Goal: Information Seeking & Learning: Find specific fact

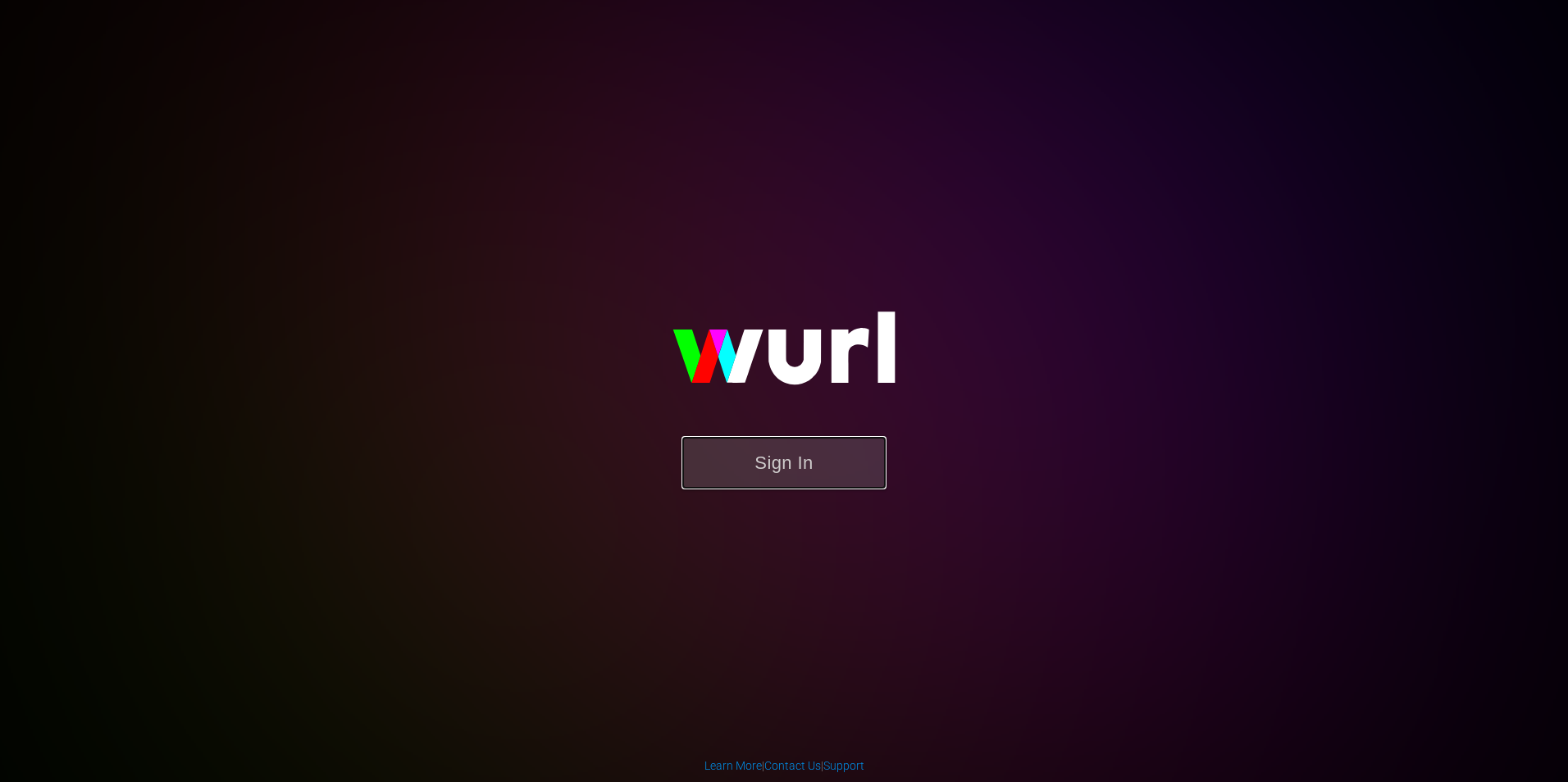
click at [783, 446] on button "Sign In" at bounding box center [784, 463] width 205 height 53
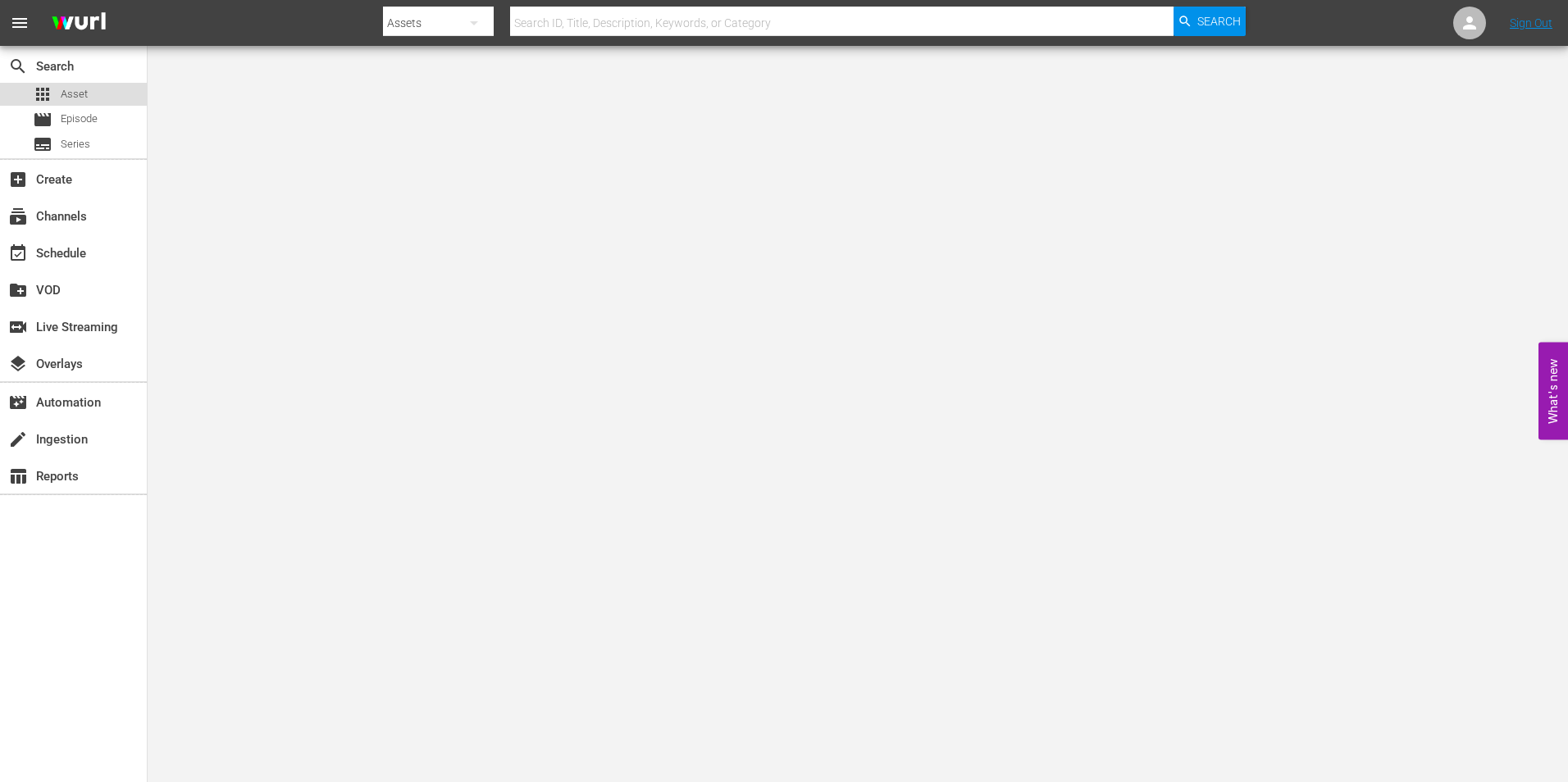
click at [108, 95] on div "apps Asset" at bounding box center [73, 94] width 147 height 23
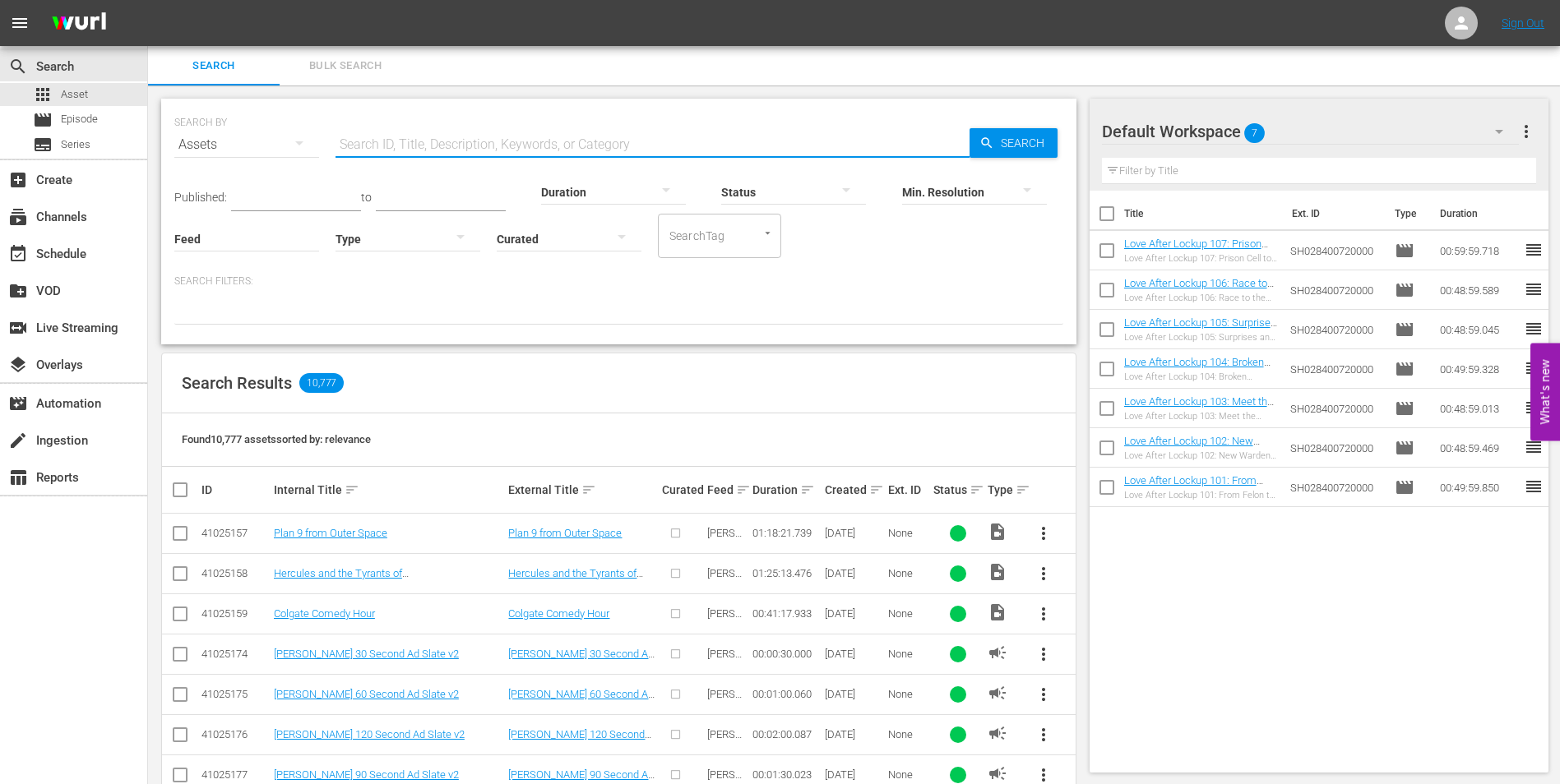
click at [466, 150] on input "text" at bounding box center [652, 145] width 634 height 39
click at [405, 146] on input "text" at bounding box center [652, 145] width 634 height 39
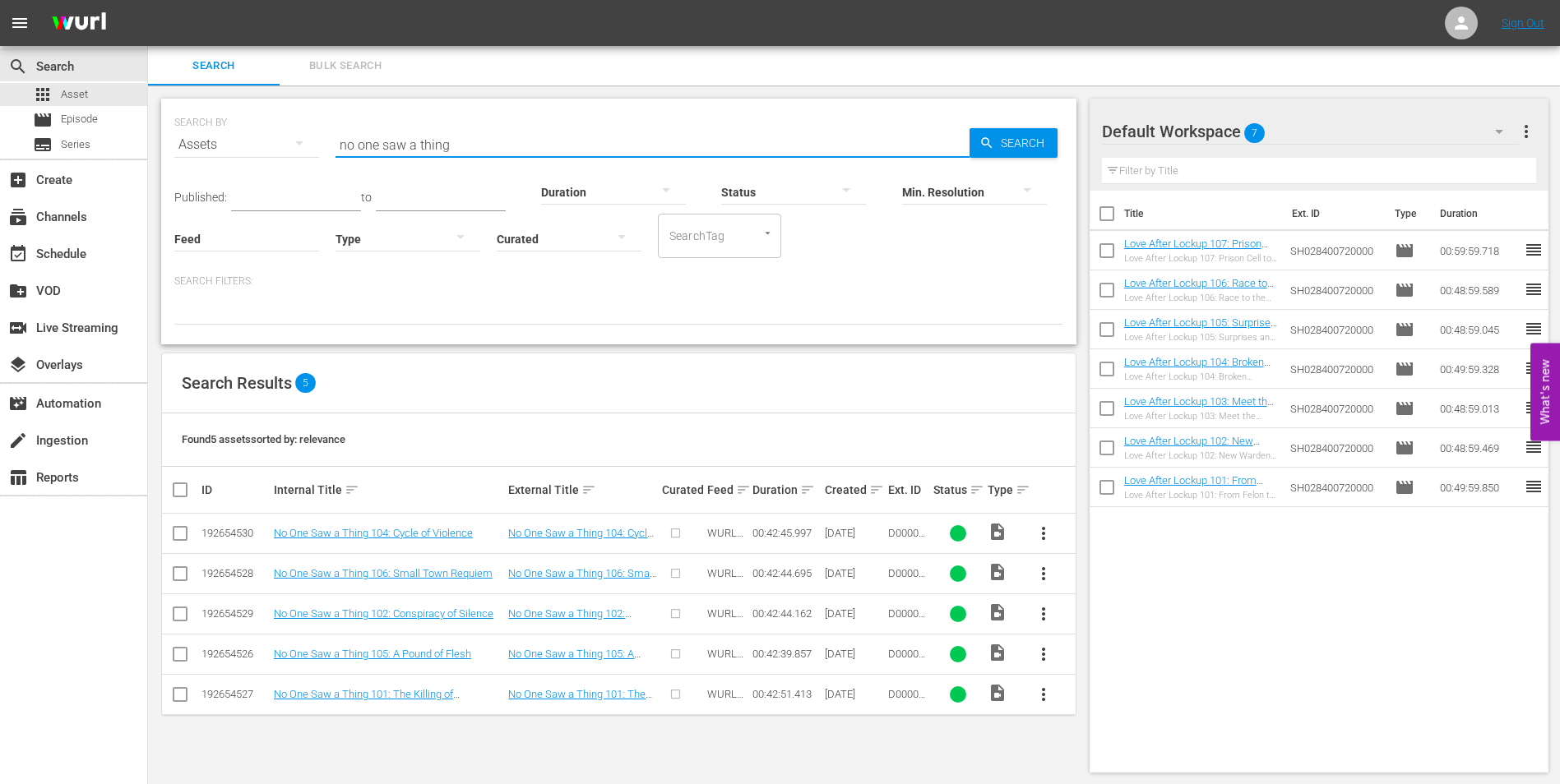
type input "no one saw a thing"
drag, startPoint x: 466, startPoint y: 150, endPoint x: 325, endPoint y: 147, distance: 141.0
click at [325, 147] on div "SEARCH BY Search By Assets Search ID, Title, Description, Keywords, or Category…" at bounding box center [619, 135] width 889 height 59
paste input "Yorkshire Ripper"
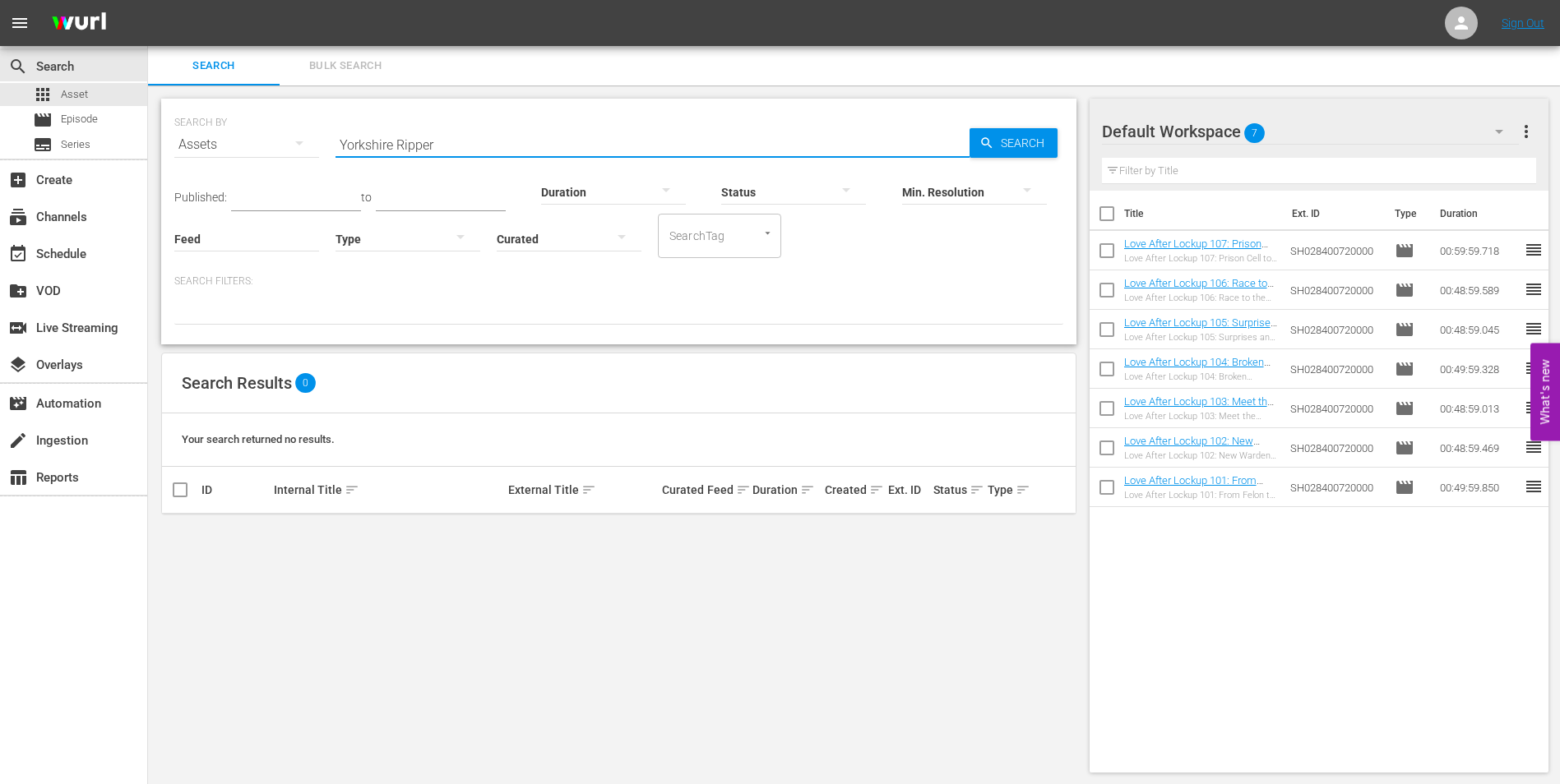
drag, startPoint x: 396, startPoint y: 140, endPoint x: 321, endPoint y: 135, distance: 75.2
click at [321, 135] on div "SEARCH BY Search By Assets Search ID, Title, Description, Keywords, or Category…" at bounding box center [619, 135] width 889 height 59
type input "Ripper"
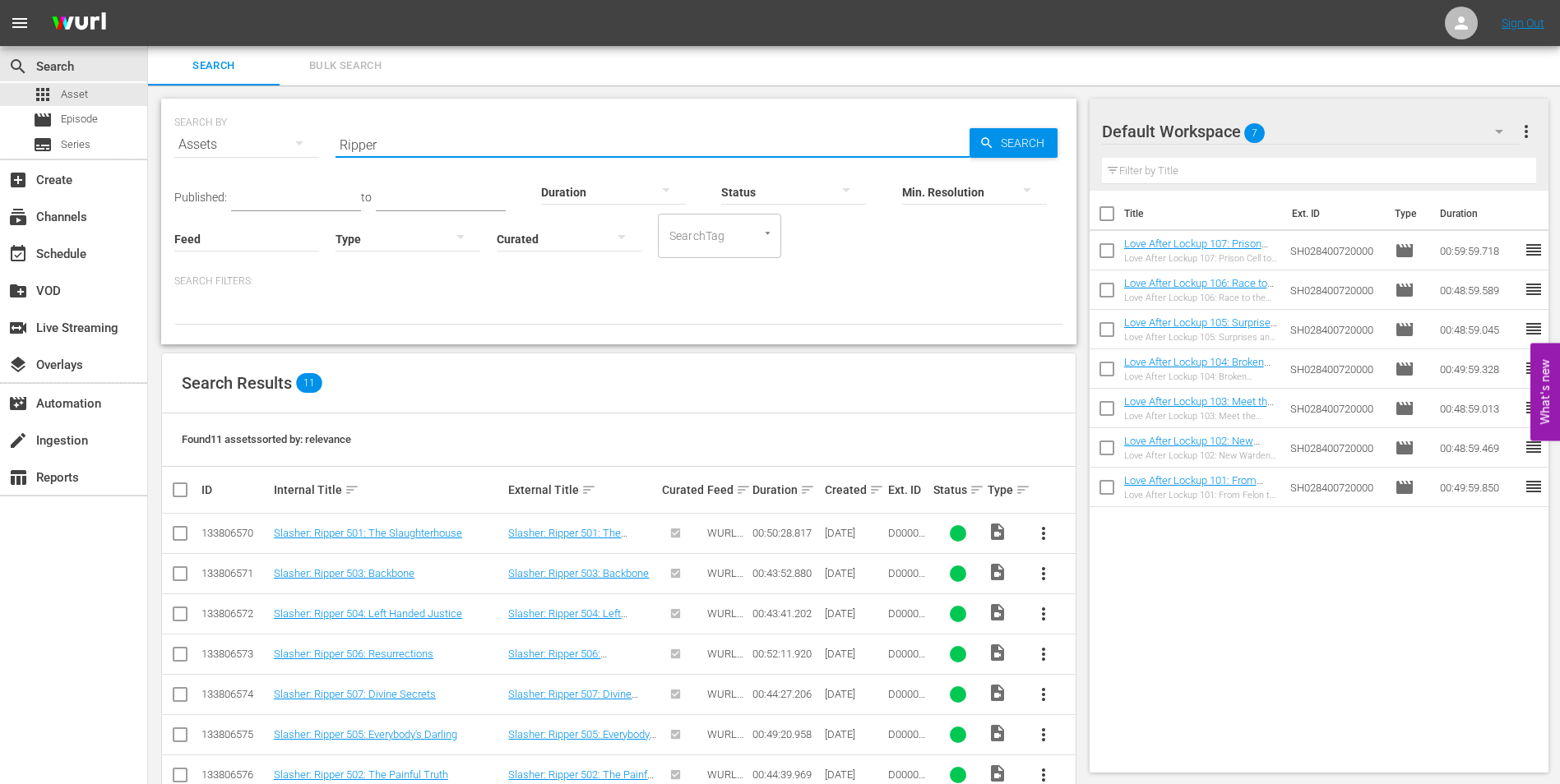
drag, startPoint x: 265, startPoint y: 133, endPoint x: 253, endPoint y: 133, distance: 12.0
click at [253, 133] on div "SEARCH BY Search By Assets Search ID, Title, Description, Keywords, or Category…" at bounding box center [619, 135] width 889 height 59
paste input "Yorkshire Ripper"
type input "Yorkshire"
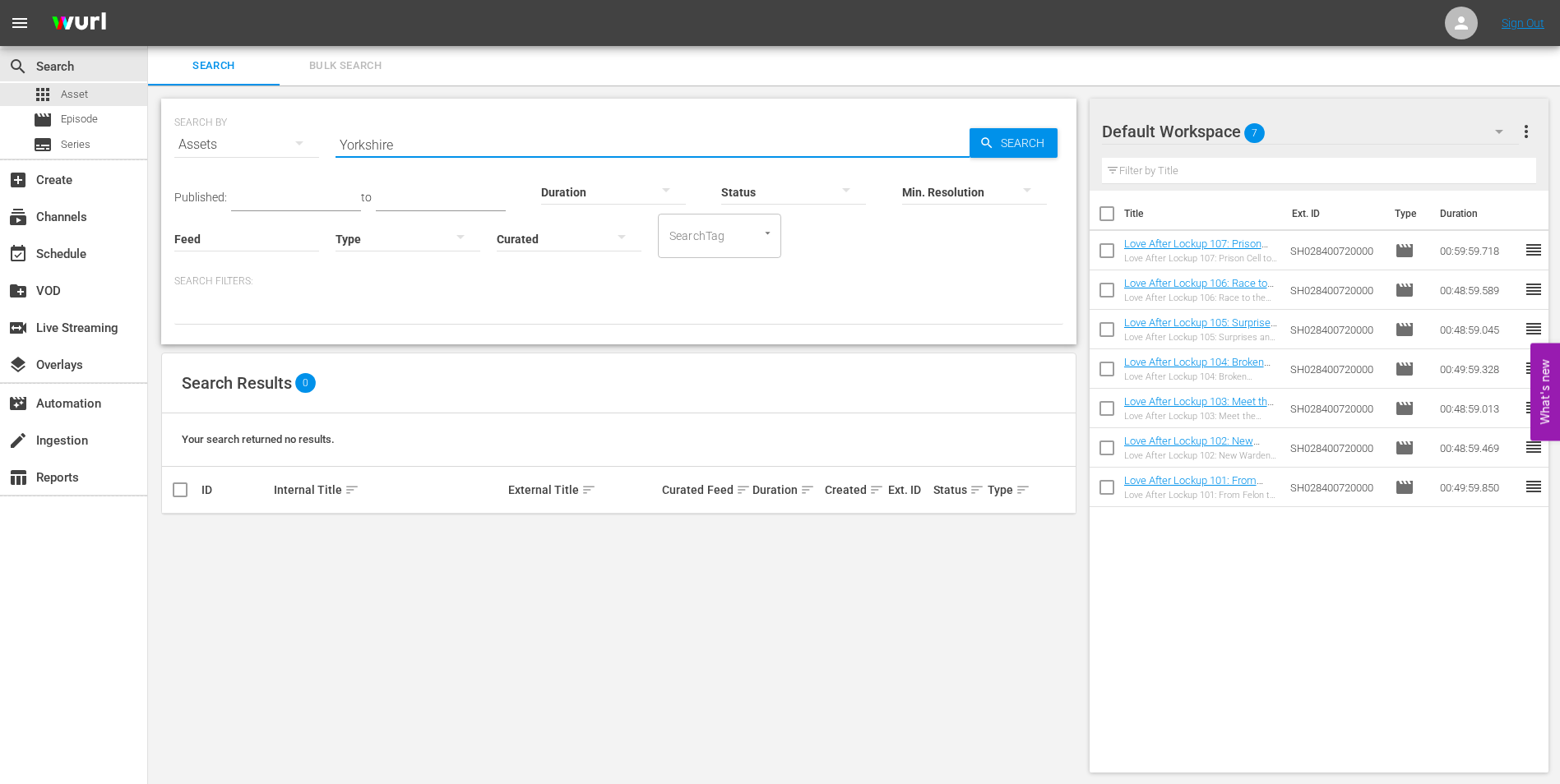
drag, startPoint x: 310, startPoint y: 143, endPoint x: 265, endPoint y: 145, distance: 45.0
click at [265, 145] on div "SEARCH BY Search By Assets Search ID, Title, Description, Keywords, or Category…" at bounding box center [619, 135] width 889 height 59
paste input "Heiress and the Heis"
type input "Heiress and the Heist"
drag, startPoint x: 468, startPoint y: 145, endPoint x: 228, endPoint y: 134, distance: 240.3
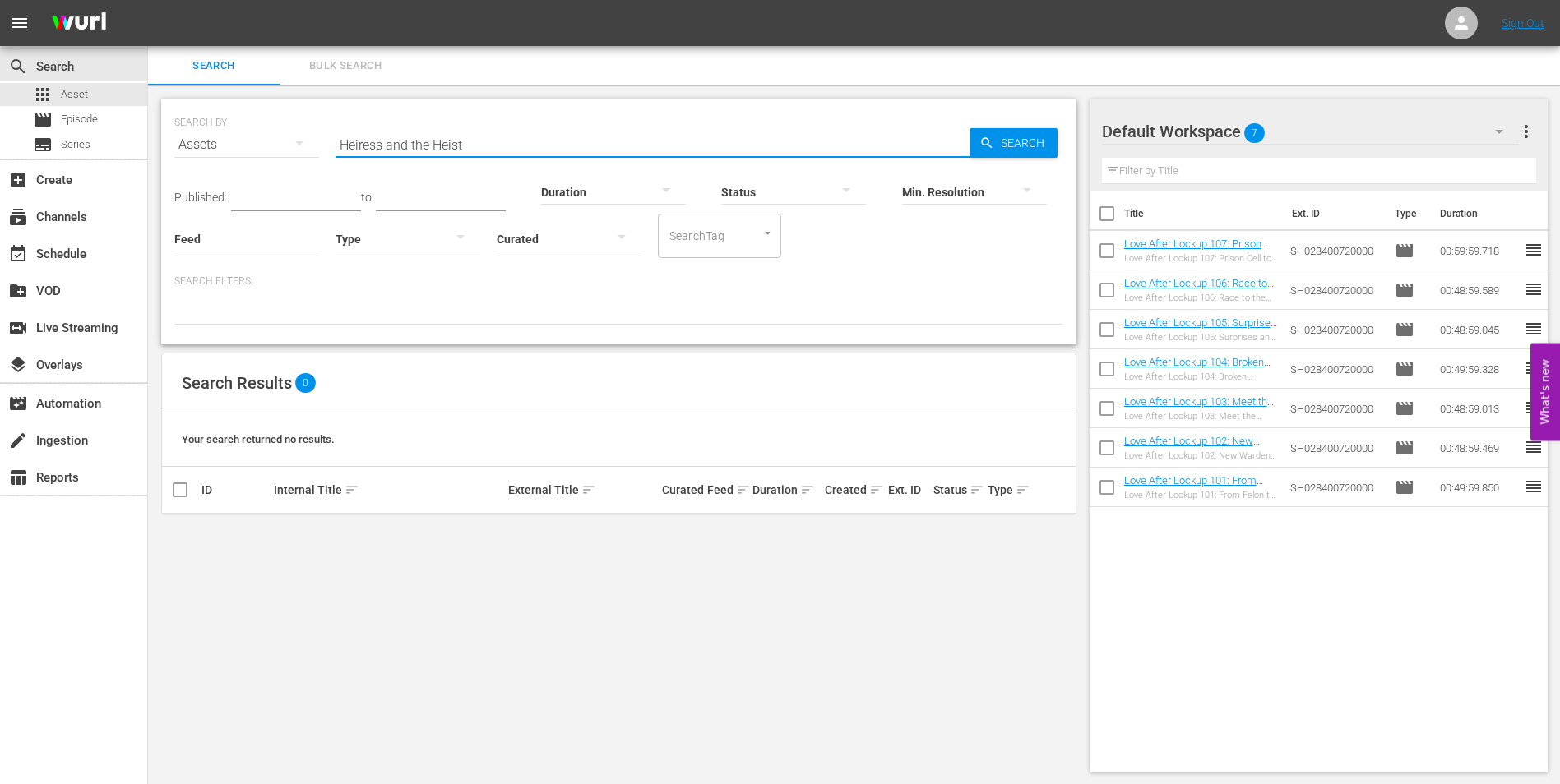
click at [228, 134] on div "SEARCH BY Search By Assets Search ID, Title, Description, Keywords, or Category…" at bounding box center [619, 135] width 889 height 59
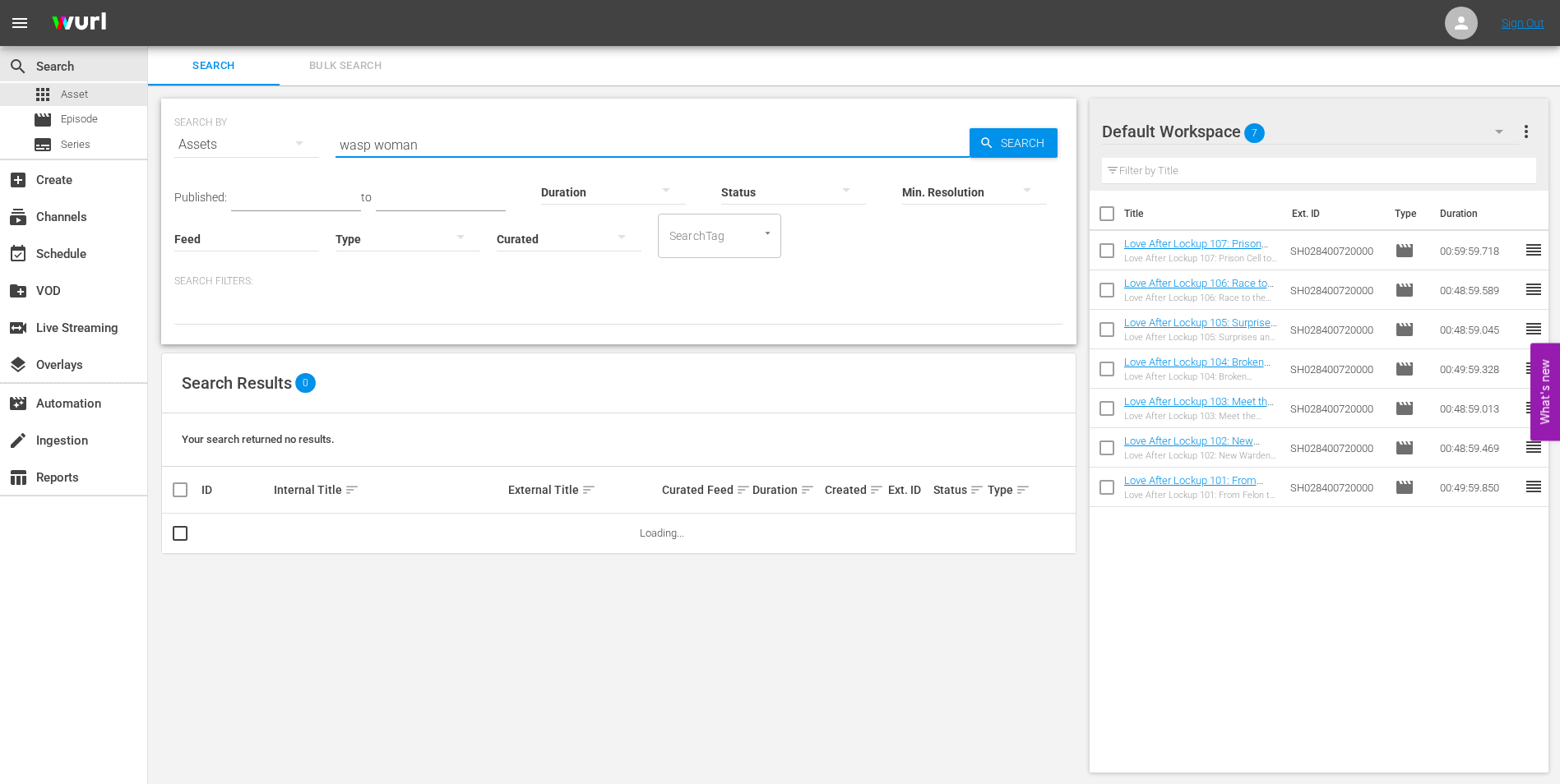
type input "wasp woman"
